Goal: Task Accomplishment & Management: Use online tool/utility

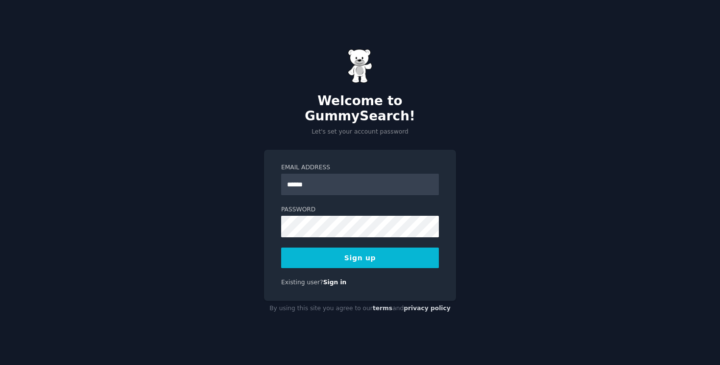
type input "**********"
click at [384, 248] on button "Sign up" at bounding box center [360, 258] width 158 height 21
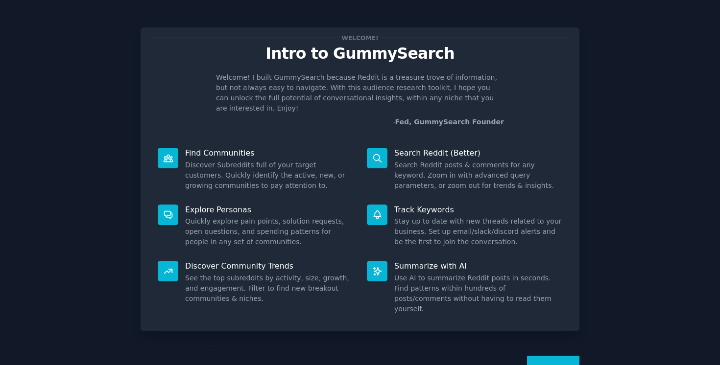
click at [554, 356] on button "Next" at bounding box center [553, 368] width 52 height 24
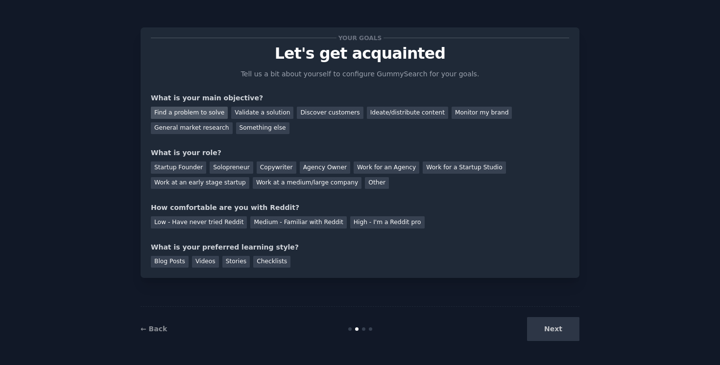
click at [204, 115] on div "Find a problem to solve" at bounding box center [189, 113] width 77 height 12
click at [318, 112] on div "Discover customers" at bounding box center [330, 113] width 66 height 12
click at [209, 108] on div "Find a problem to solve" at bounding box center [189, 113] width 77 height 12
click at [224, 170] on div "Solopreneur" at bounding box center [231, 168] width 43 height 12
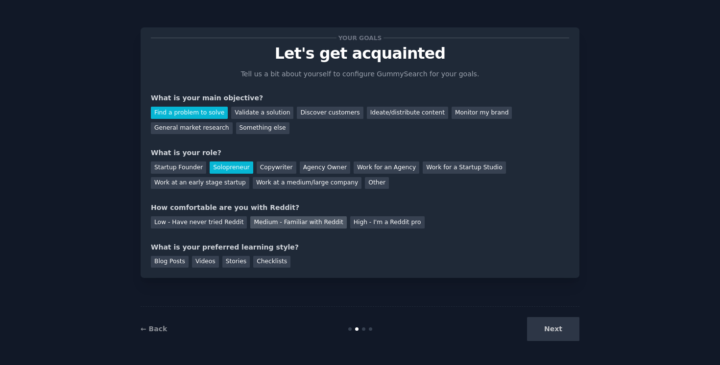
click at [263, 225] on div "Medium - Familiar with Reddit" at bounding box center [298, 222] width 96 height 12
click at [267, 263] on div "Checklists" at bounding box center [271, 262] width 37 height 12
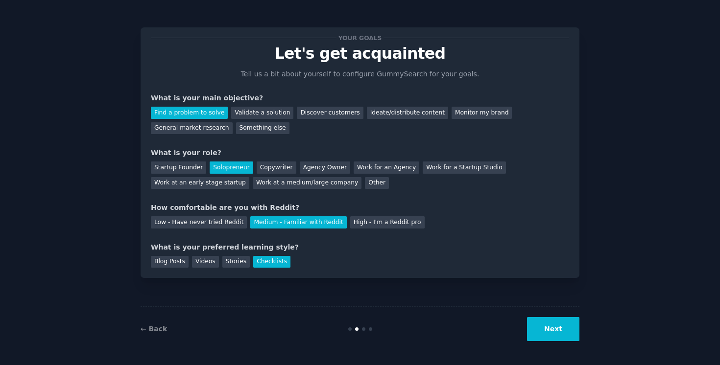
click at [549, 328] on button "Next" at bounding box center [553, 329] width 52 height 24
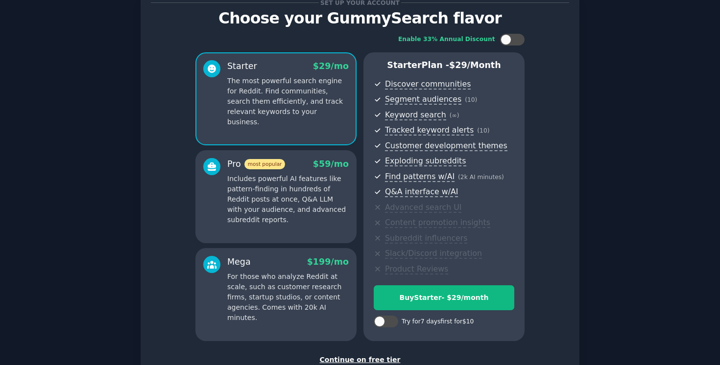
scroll to position [42, 0]
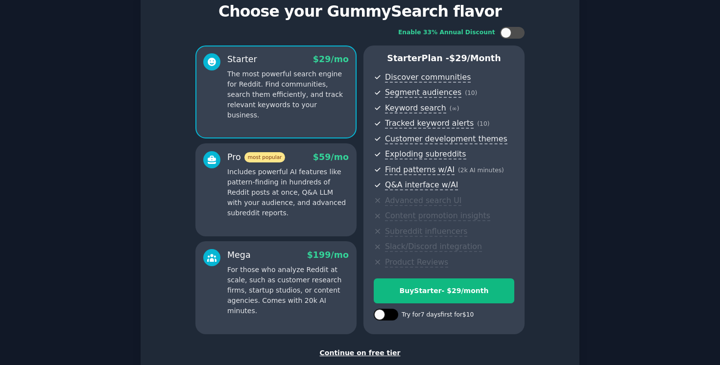
click at [377, 315] on div at bounding box center [379, 314] width 11 height 11
checkbox input "true"
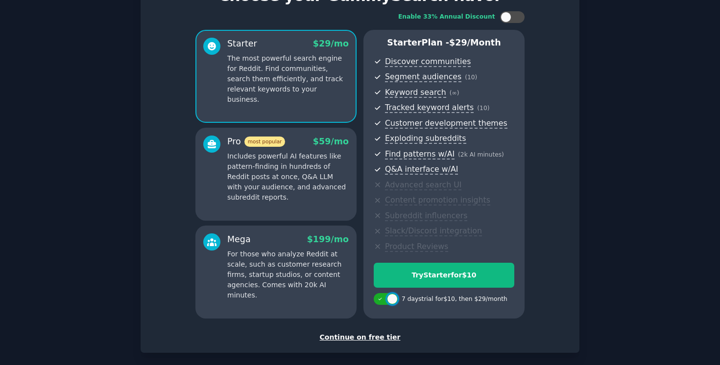
scroll to position [68, 0]
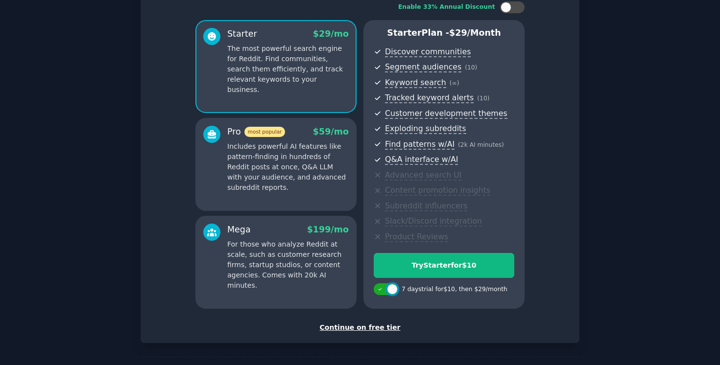
click at [367, 327] on div "Continue on free tier" at bounding box center [360, 328] width 418 height 10
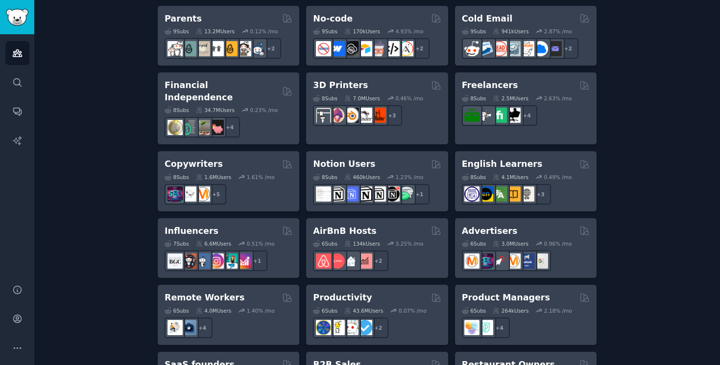
scroll to position [707, 0]
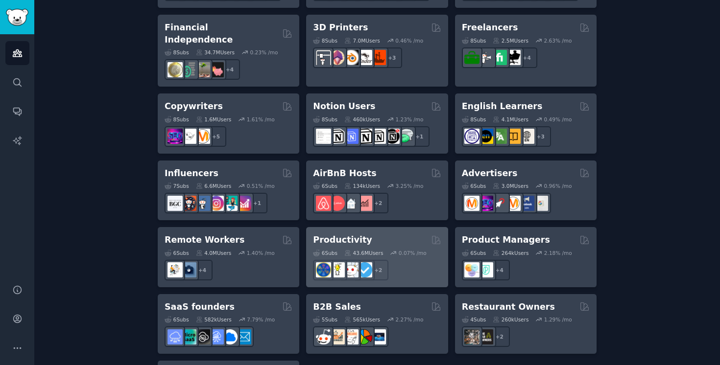
click at [369, 234] on div "Productivity Curated by GummySearch" at bounding box center [377, 240] width 128 height 12
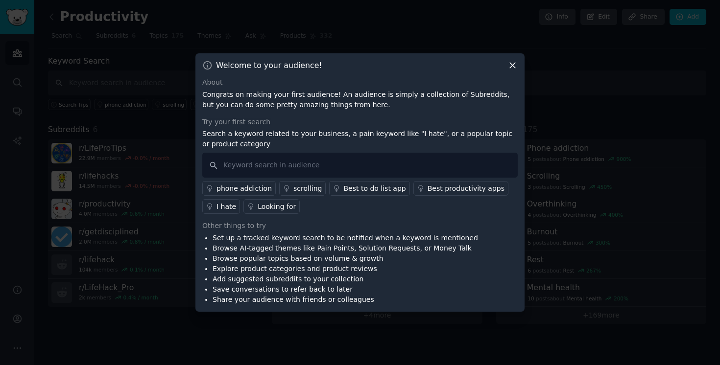
click at [361, 189] on div "Best to do list app" at bounding box center [374, 189] width 62 height 10
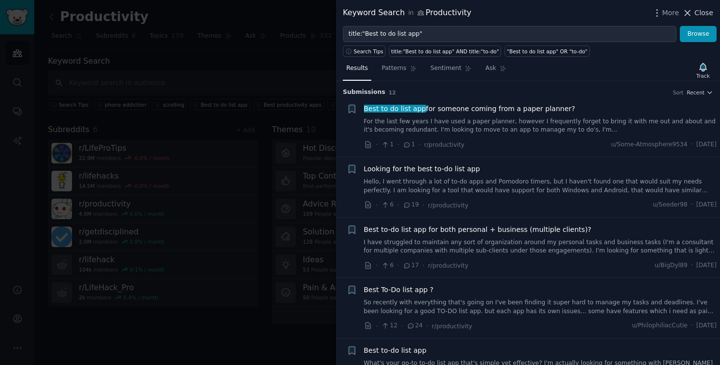
click at [688, 14] on icon at bounding box center [687, 13] width 10 height 10
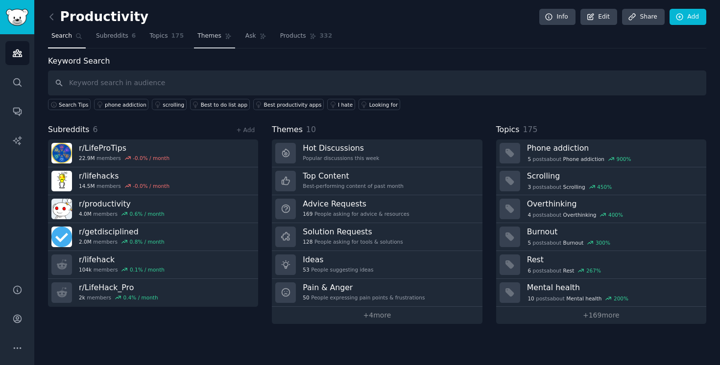
click at [214, 34] on span "Themes" at bounding box center [209, 36] width 24 height 9
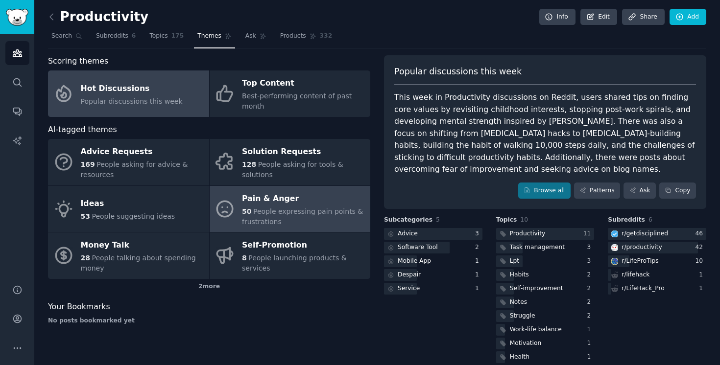
click at [285, 201] on div "Pain & Anger" at bounding box center [303, 199] width 123 height 16
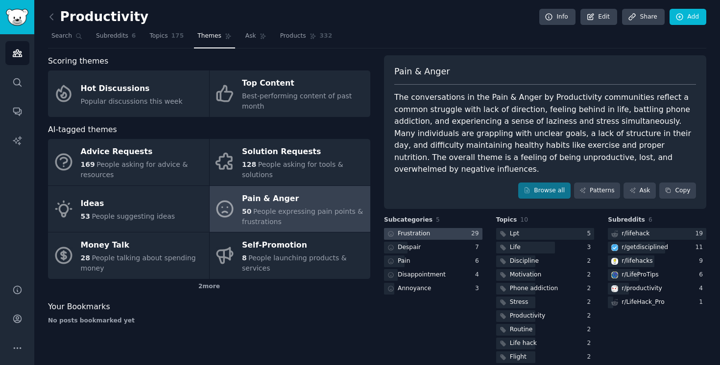
click at [411, 230] on div "Frustration" at bounding box center [413, 234] width 32 height 9
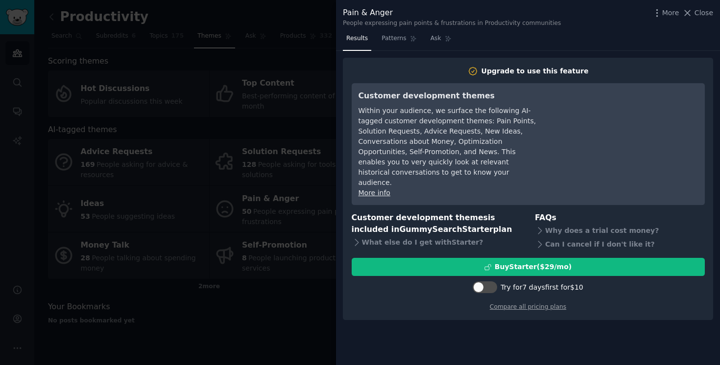
click at [305, 311] on div at bounding box center [360, 182] width 720 height 365
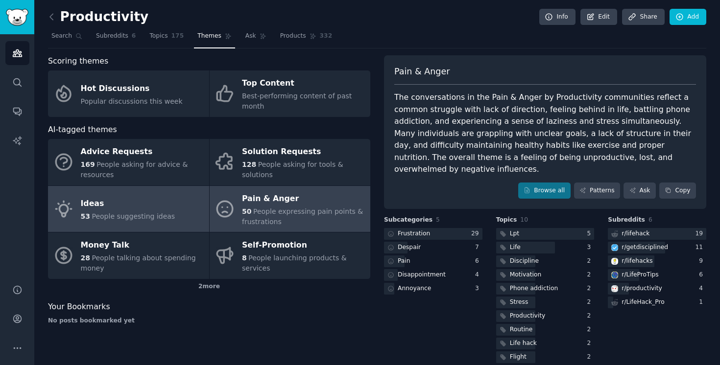
click at [112, 216] on span "People suggesting ideas" at bounding box center [133, 216] width 83 height 8
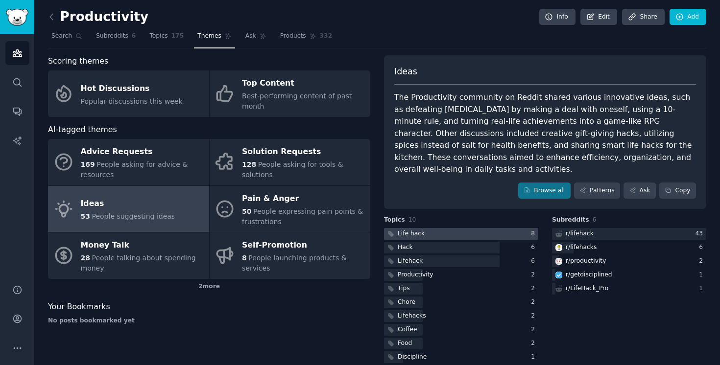
click at [407, 230] on div "Life hack" at bounding box center [410, 234] width 27 height 9
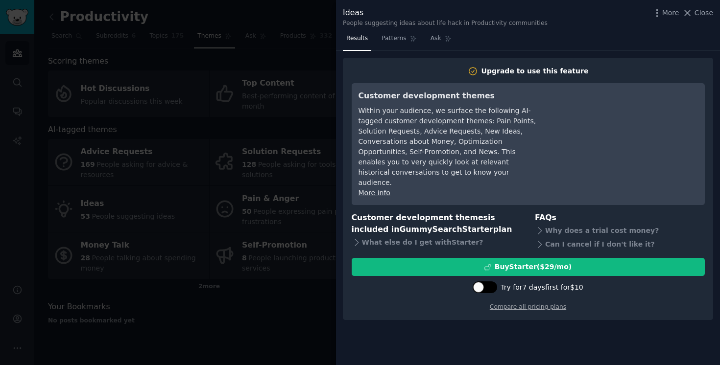
click at [480, 282] on div at bounding box center [478, 287] width 11 height 11
checkbox input "true"
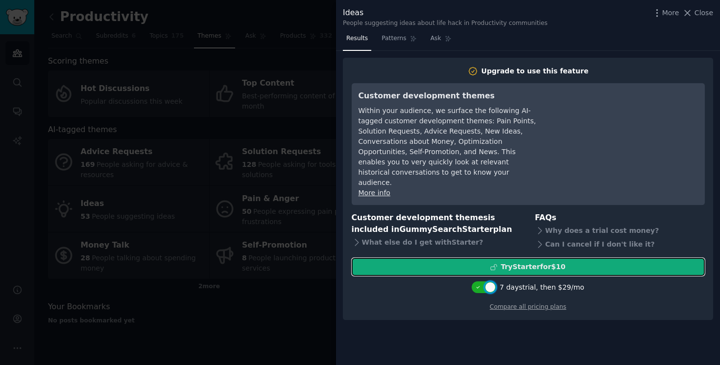
click at [539, 262] on div "Try Starter for $10" at bounding box center [532, 267] width 65 height 10
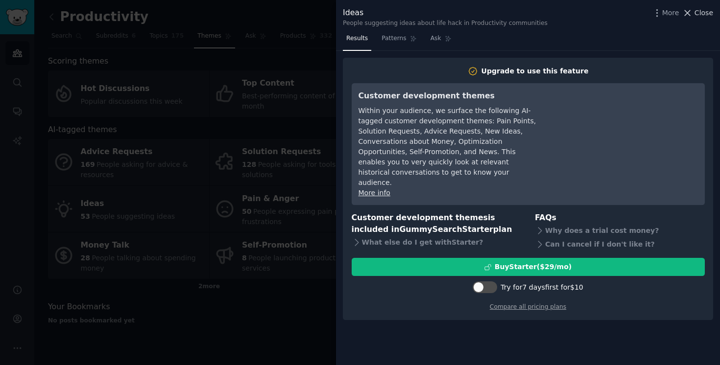
click at [690, 10] on icon at bounding box center [687, 13] width 10 height 10
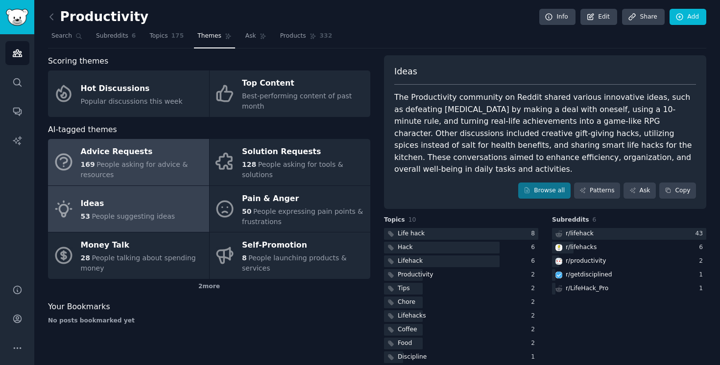
click at [136, 166] on span "People asking for advice & resources" at bounding box center [134, 170] width 107 height 18
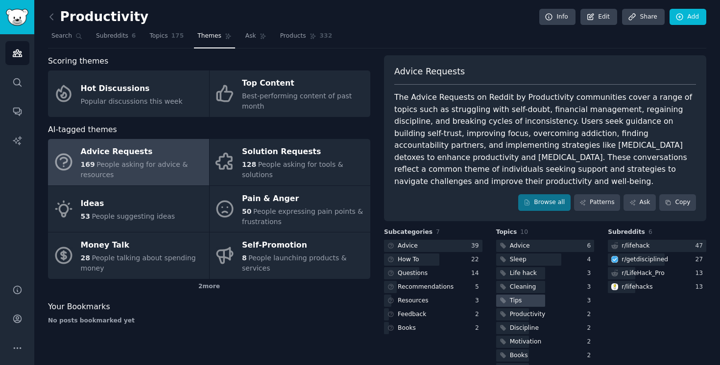
scroll to position [13, 0]
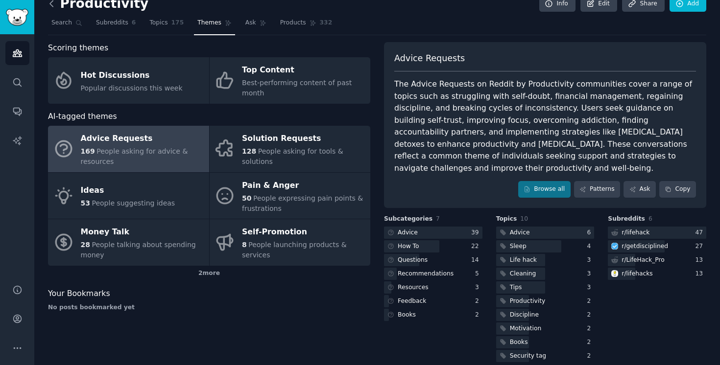
click at [51, 1] on icon at bounding box center [51, 3] width 3 height 6
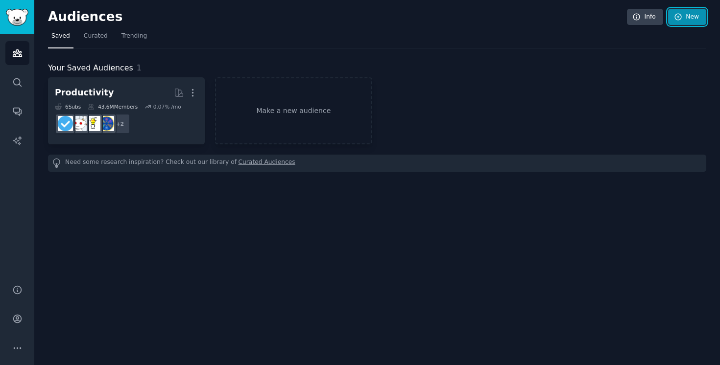
click at [686, 17] on link "New" at bounding box center [687, 17] width 38 height 17
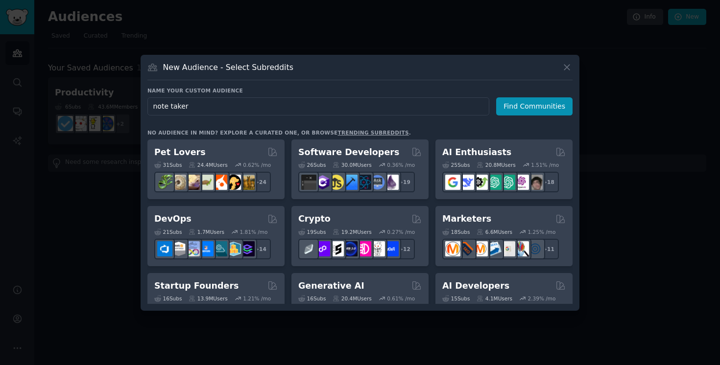
type input "note takers"
click at [531, 106] on button "Find Communities" at bounding box center [534, 106] width 76 height 18
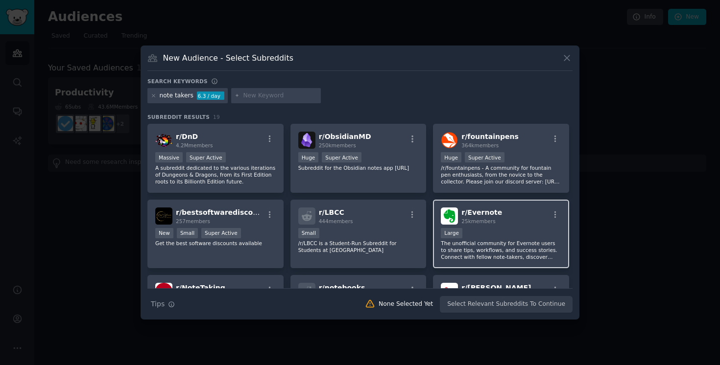
click at [491, 220] on span "25k members" at bounding box center [478, 221] width 34 height 6
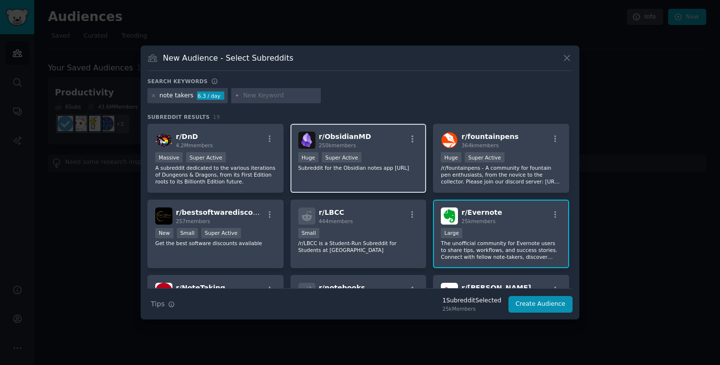
click at [360, 160] on div ">= 95th percentile for submissions / day Huge Super Active" at bounding box center [358, 158] width 120 height 12
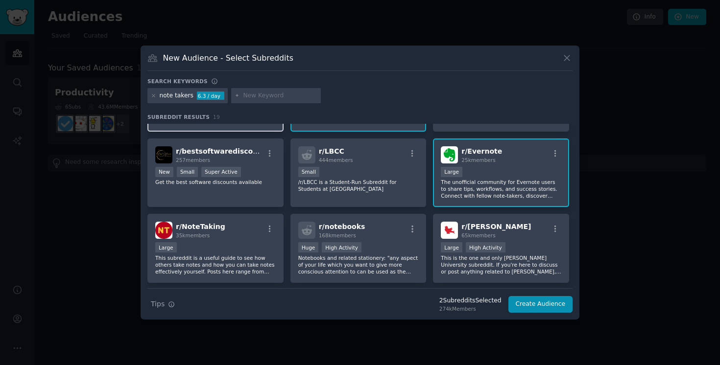
scroll to position [66, 0]
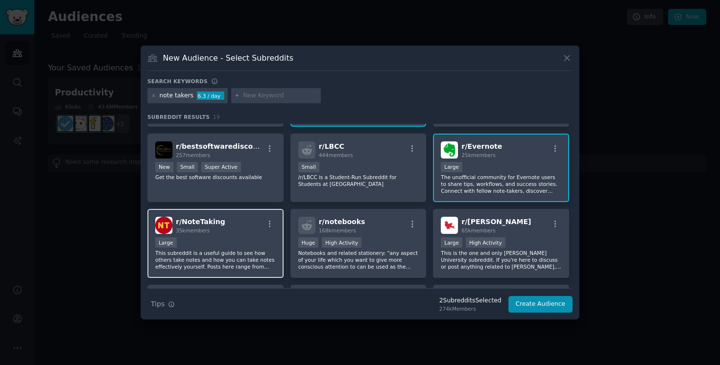
click at [231, 247] on div "Large" at bounding box center [215, 243] width 120 height 12
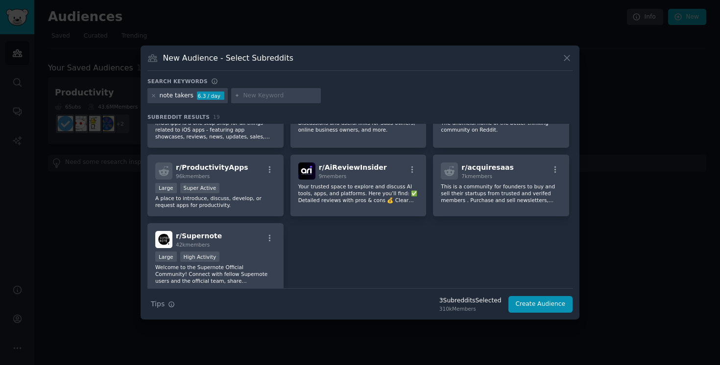
scroll to position [378, 0]
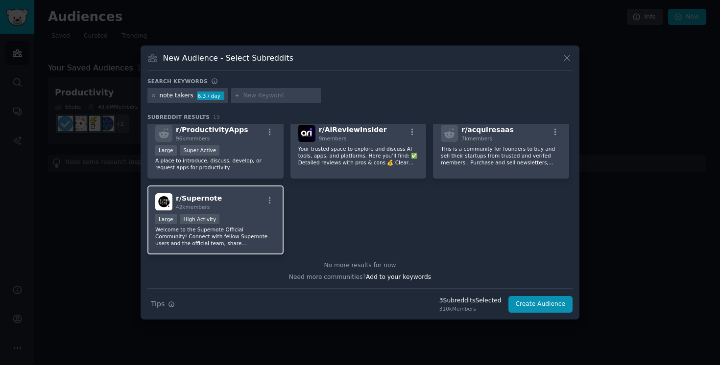
click at [245, 199] on div "r/ Supernote 42k members" at bounding box center [215, 201] width 120 height 17
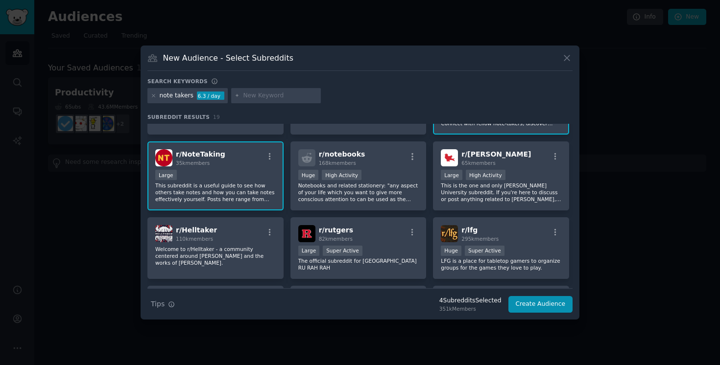
scroll to position [195, 0]
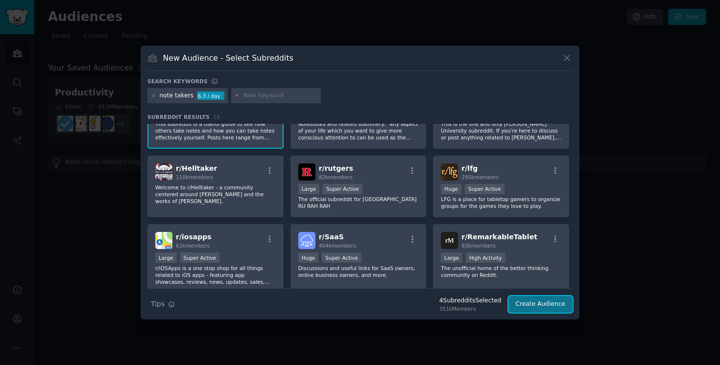
click at [539, 304] on button "Create Audience" at bounding box center [540, 304] width 65 height 17
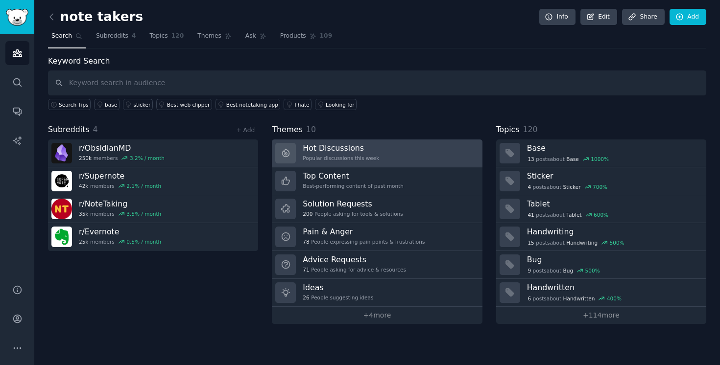
click at [299, 157] on link "Hot Discussions Popular discussions this week" at bounding box center [377, 154] width 210 height 28
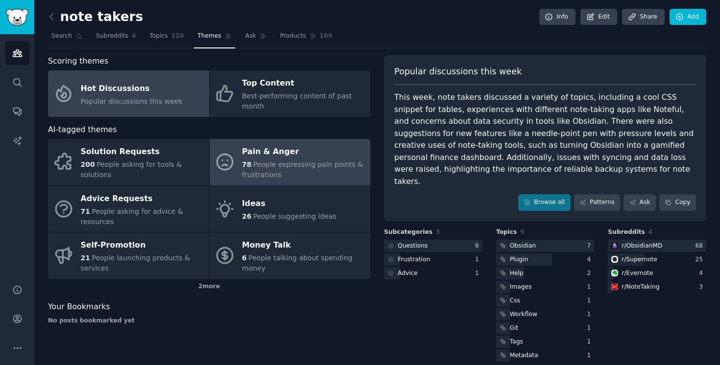
click at [303, 164] on span "People expressing pain points & frustrations" at bounding box center [302, 170] width 121 height 18
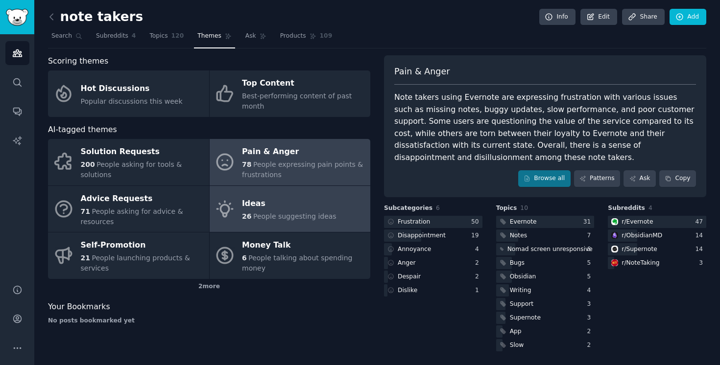
click at [273, 217] on span "People suggesting ideas" at bounding box center [294, 216] width 83 height 8
